Goal: Task Accomplishment & Management: Manage account settings

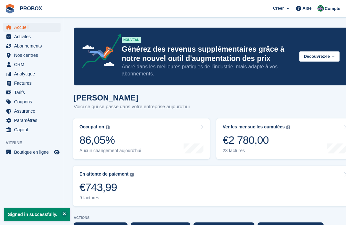
click at [32, 48] on span "Abonnements" at bounding box center [33, 45] width 38 height 9
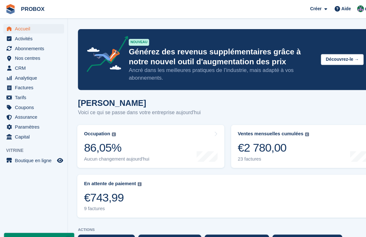
scroll to position [2, 0]
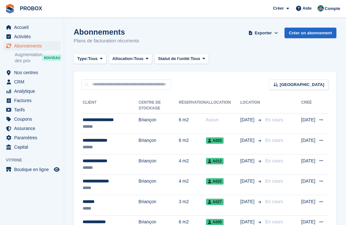
scroll to position [5, 0]
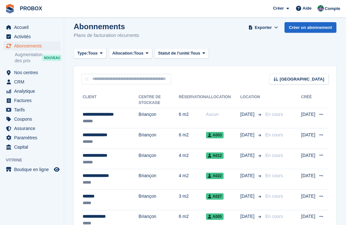
click at [110, 117] on div "**********" at bounding box center [111, 114] width 56 height 7
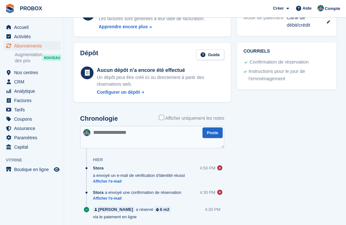
scroll to position [224, 0]
click at [186, 157] on div "Hier" at bounding box center [158, 159] width 131 height 10
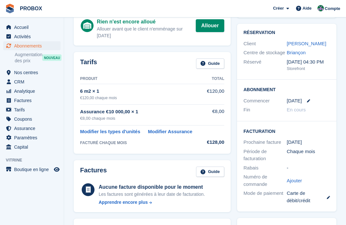
scroll to position [49, 0]
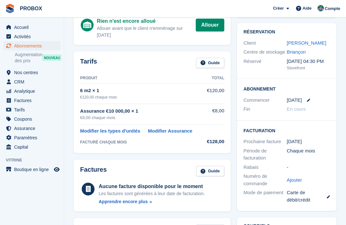
click at [105, 96] on div "€120,00 chaque mois" at bounding box center [142, 98] width 125 height 6
click at [212, 94] on td "€120,00" at bounding box center [214, 94] width 19 height 20
click at [213, 64] on link "Guide" at bounding box center [210, 63] width 28 height 11
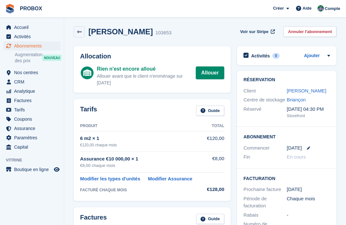
scroll to position [0, 0]
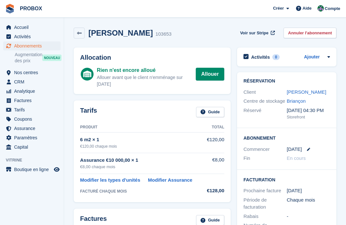
click at [126, 179] on link "Modifier les types d'unités" at bounding box center [110, 179] width 60 height 7
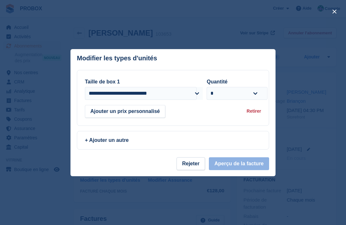
click at [29, 194] on div at bounding box center [173, 112] width 346 height 225
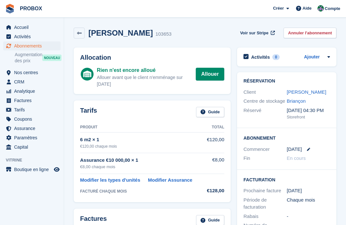
click at [122, 181] on link "Modifier les types d'unités" at bounding box center [110, 179] width 60 height 7
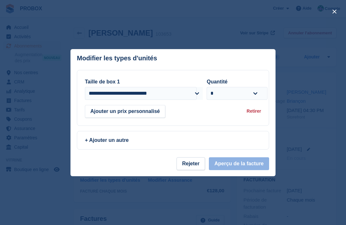
click at [136, 111] on button "Ajouter un prix personnalisé" at bounding box center [125, 111] width 80 height 13
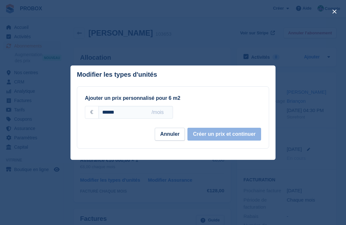
click at [174, 132] on button "Annuler" at bounding box center [170, 134] width 30 height 13
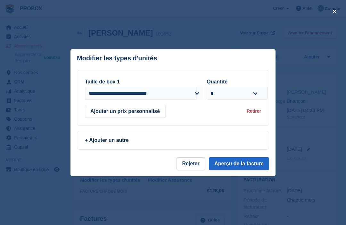
click at [148, 162] on footer "Rejeter Aperçu de la facture" at bounding box center [172, 166] width 205 height 19
click at [248, 161] on button "Aperçu de la facture" at bounding box center [239, 163] width 60 height 13
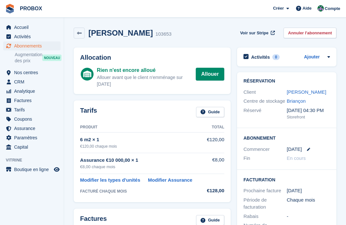
click at [121, 143] on div "€120,00 chaque mois" at bounding box center [142, 146] width 125 height 6
click at [126, 179] on link "Modifier les types d'unités" at bounding box center [110, 179] width 60 height 7
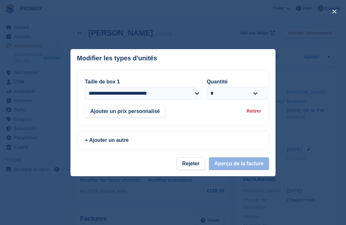
click at [140, 110] on button "Ajouter un prix personnalisé" at bounding box center [125, 111] width 80 height 13
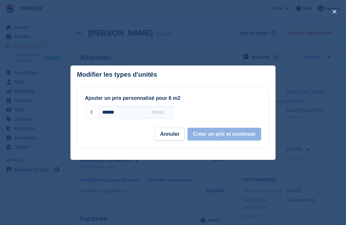
click at [137, 108] on input "******" at bounding box center [135, 112] width 75 height 13
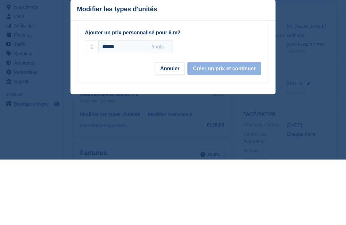
click at [55, 48] on div at bounding box center [173, 112] width 346 height 225
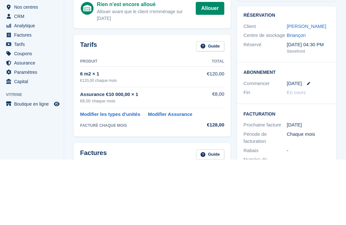
scroll to position [66, 0]
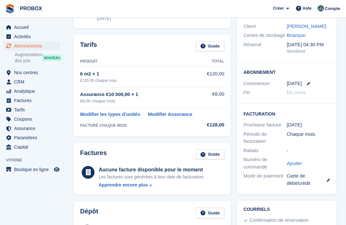
click at [129, 114] on link "Modifier les types d'unités" at bounding box center [110, 114] width 60 height 7
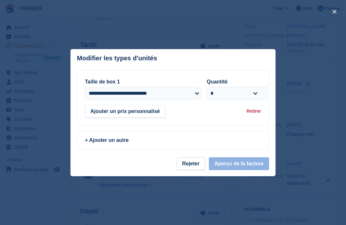
click at [145, 112] on button "Ajouter un prix personnalisé" at bounding box center [125, 111] width 80 height 13
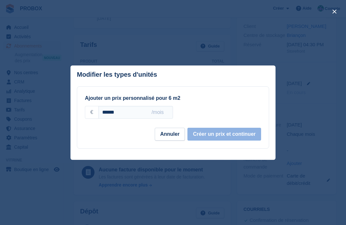
click at [137, 111] on input "******" at bounding box center [135, 112] width 75 height 13
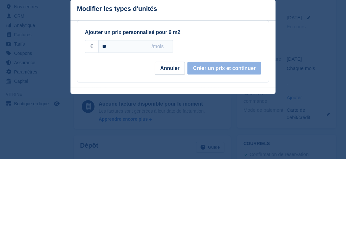
type input "*"
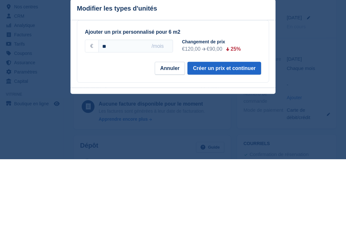
scroll to position [131, 0]
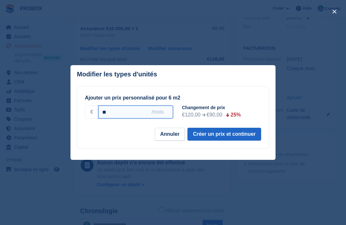
type input "**"
click at [226, 134] on button "Créer un prix et continuer" at bounding box center [224, 134] width 74 height 13
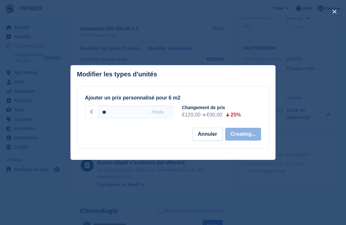
select select "*****"
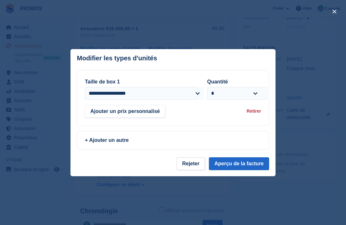
click at [242, 163] on button "Aperçu de la facture" at bounding box center [239, 163] width 60 height 13
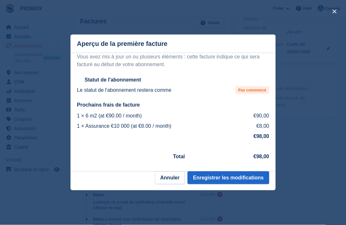
scroll to position [197, 0]
click at [230, 184] on button "Enregistrer les modifications" at bounding box center [228, 177] width 82 height 13
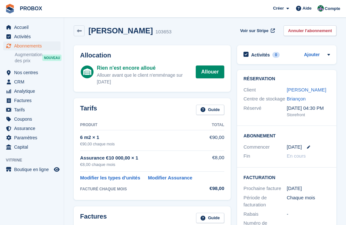
scroll to position [0, 0]
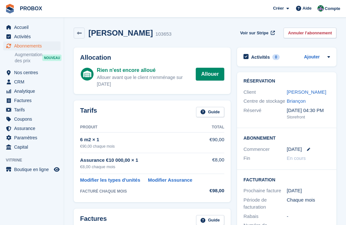
click at [24, 28] on span "Accueil" at bounding box center [33, 27] width 38 height 9
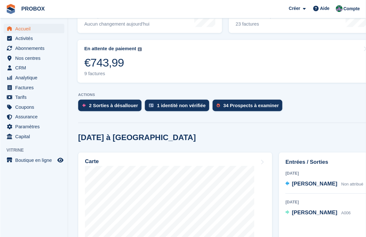
scroll to position [172, 0]
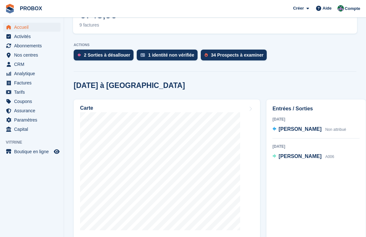
click at [259, 205] on link "Carte" at bounding box center [167, 183] width 186 height 167
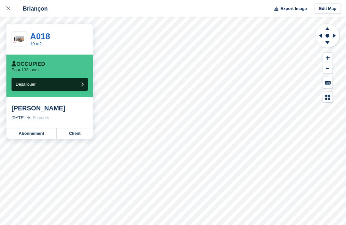
click at [40, 36] on link "A018" at bounding box center [40, 36] width 20 height 10
